Goal: Find specific page/section: Find specific page/section

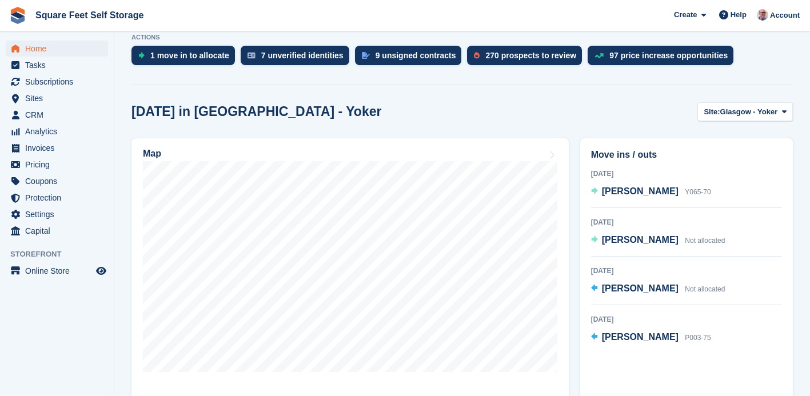
scroll to position [237, 0]
click at [614, 195] on span "[PERSON_NAME]" at bounding box center [640, 191] width 77 height 10
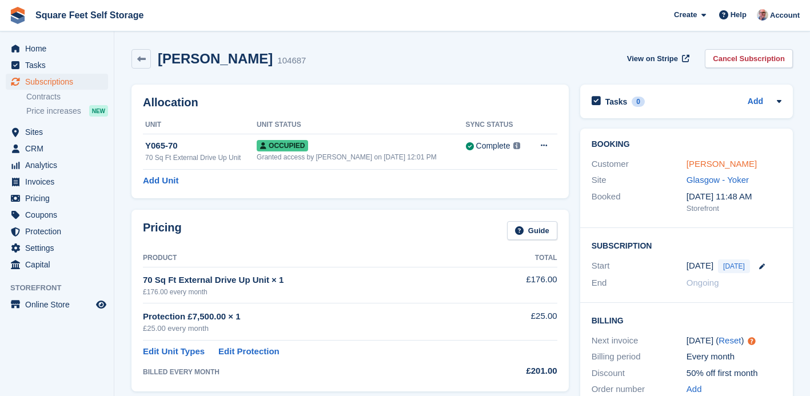
click at [695, 166] on link "[PERSON_NAME]" at bounding box center [721, 164] width 70 height 10
